Goal: Task Accomplishment & Management: Use online tool/utility

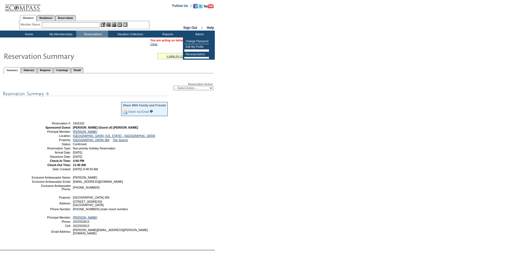
drag, startPoint x: 123, startPoint y: 62, endPoint x: 131, endPoint y: 60, distance: 8.3
click at [123, 62] on td at bounding box center [72, 56] width 141 height 12
click at [206, 39] on link "[PERSON_NAME]" at bounding box center [201, 40] width 25 height 3
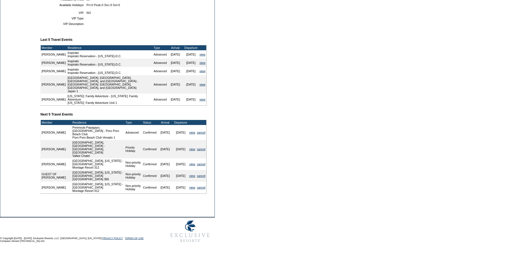
scroll to position [184, 0]
click at [190, 186] on link "view" at bounding box center [192, 186] width 6 height 3
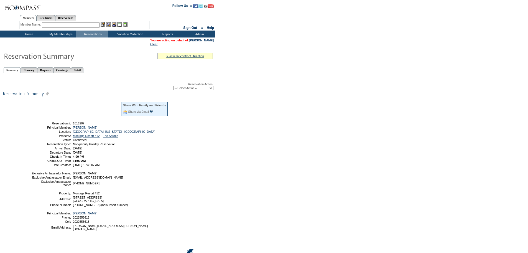
click at [178, 90] on select "-- Select Action -- Modify Reservation Dates Modify Reservation Cost Modify Occ…" at bounding box center [193, 88] width 40 height 4
click at [247, 118] on form "Follow Us ::" at bounding box center [264, 136] width 528 height 273
click at [197, 90] on select "-- Select Action -- Modify Reservation Dates Modify Reservation Cost Modify Occ…" at bounding box center [193, 88] width 40 height 4
select select "ChangeOccupancy"
click at [173, 87] on select "-- Select Action -- Modify Reservation Dates Modify Reservation Cost Modify Occ…" at bounding box center [193, 88] width 40 height 4
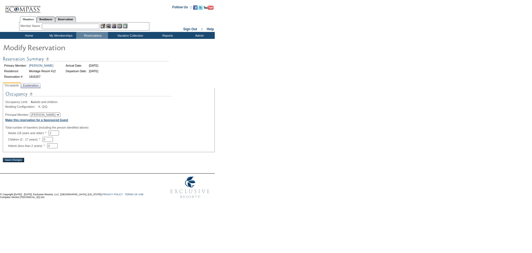
click at [55, 121] on b "Make this reservation for a Sponsored Guest" at bounding box center [36, 119] width 63 height 3
